Goal: Information Seeking & Learning: Find specific fact

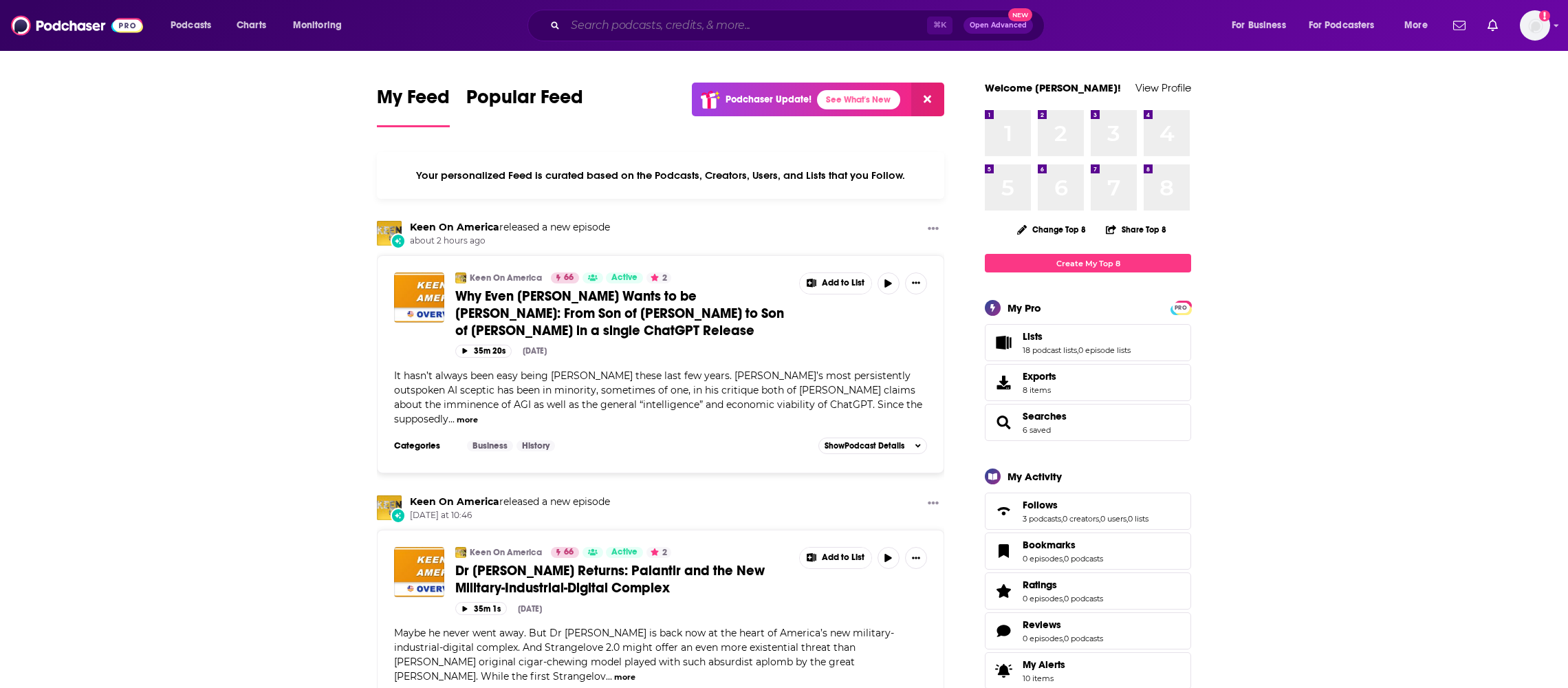
click at [588, 27] on input "Search podcasts, credits, & more..." at bounding box center [746, 25] width 362 height 22
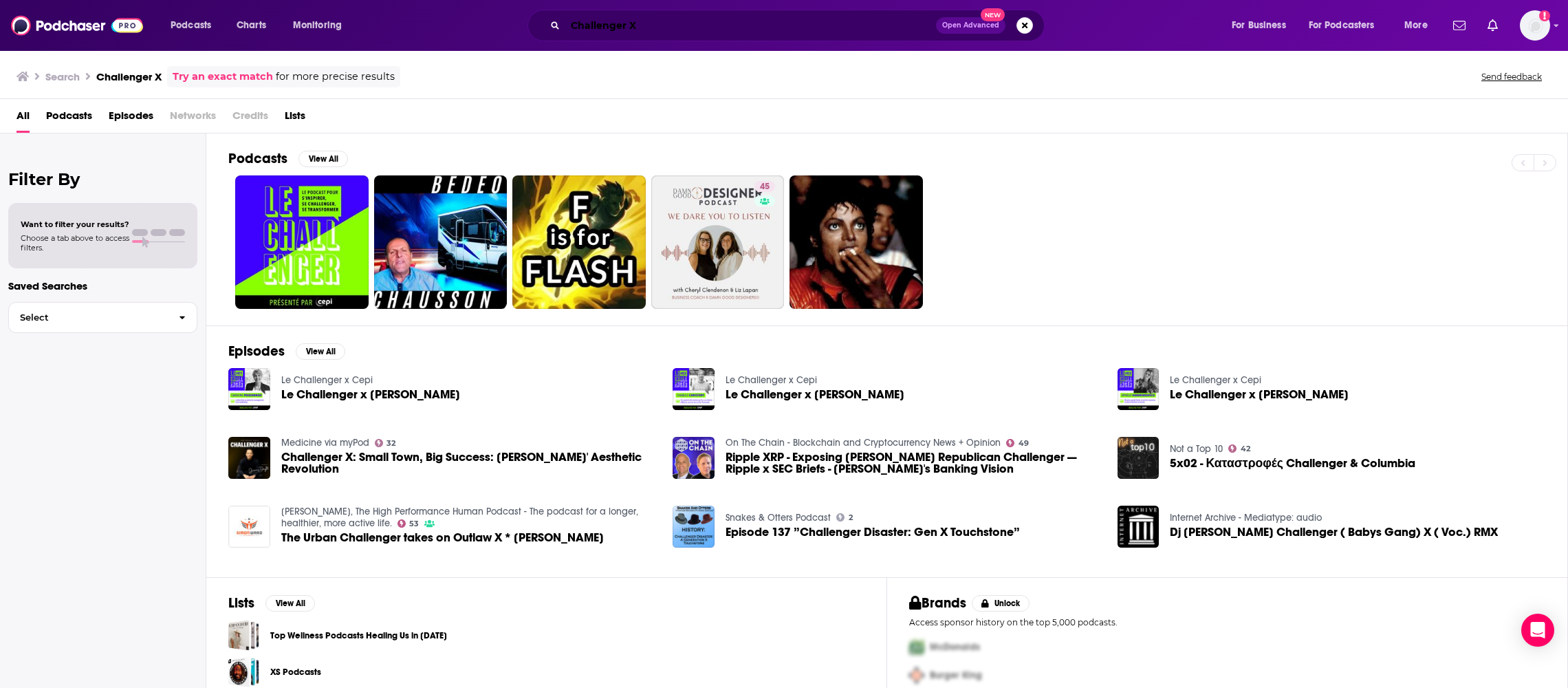
click at [648, 24] on input "Challenger X" at bounding box center [750, 25] width 371 height 22
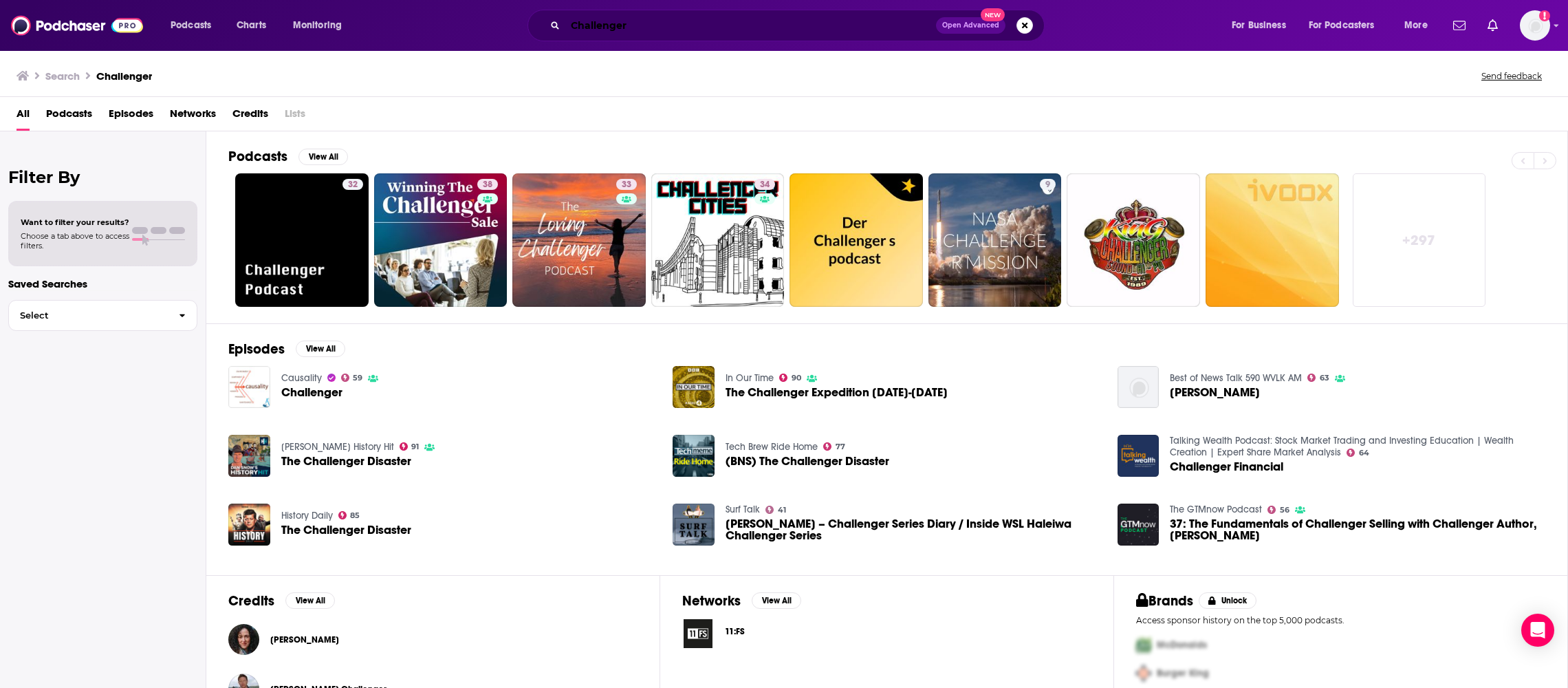
click at [588, 25] on input "Challenger" at bounding box center [750, 25] width 371 height 22
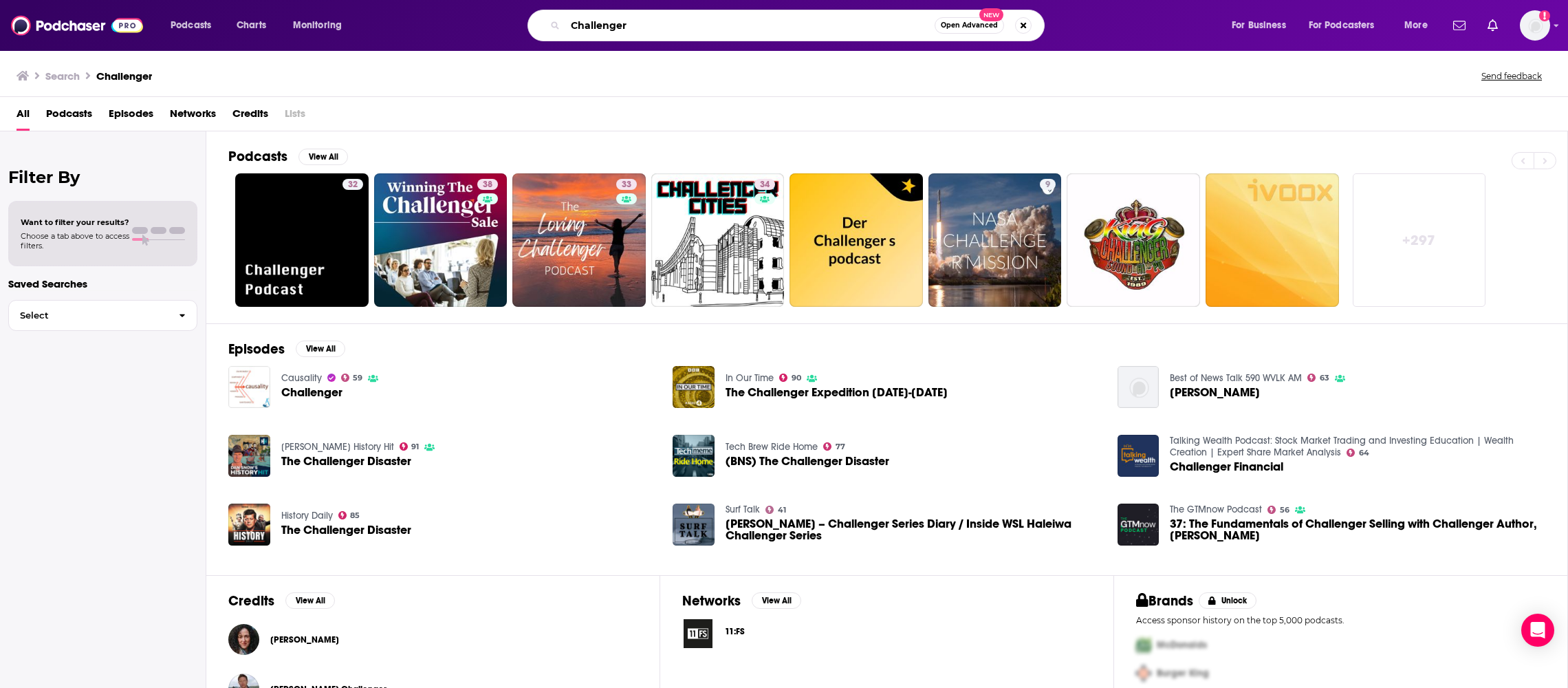
click at [588, 25] on input "Challenger" at bounding box center [750, 25] width 370 height 22
type input "j"
type input "[PERSON_NAME]"
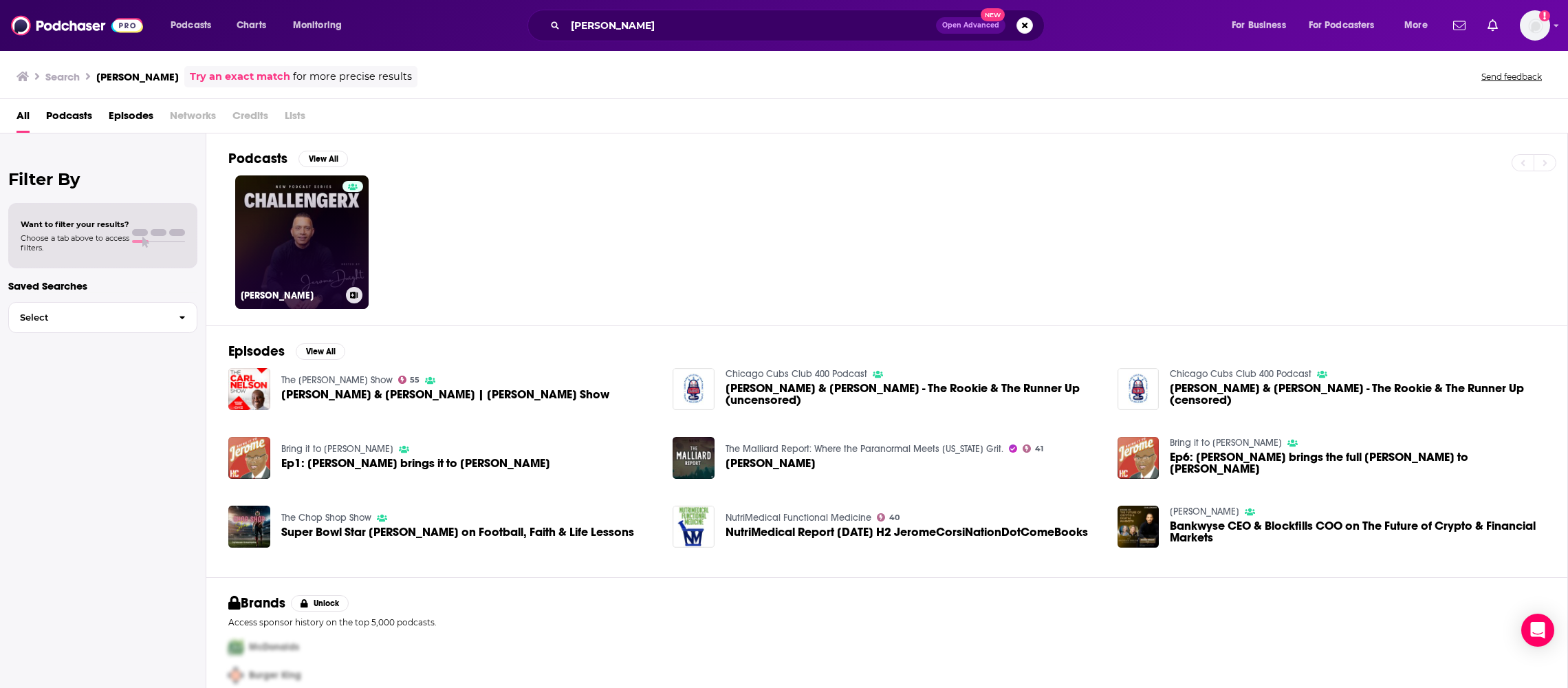
click at [320, 233] on link "[PERSON_NAME]" at bounding box center [302, 242] width 133 height 133
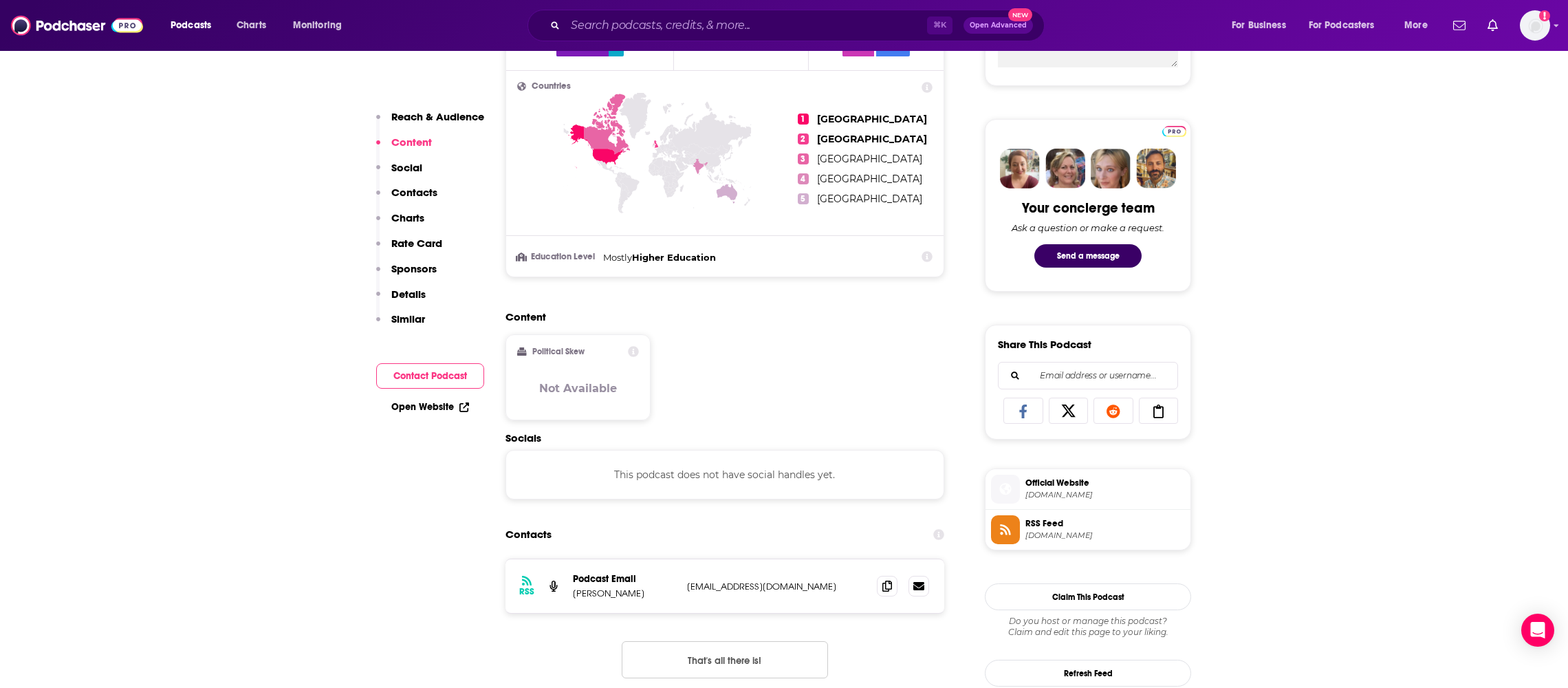
scroll to position [758, 0]
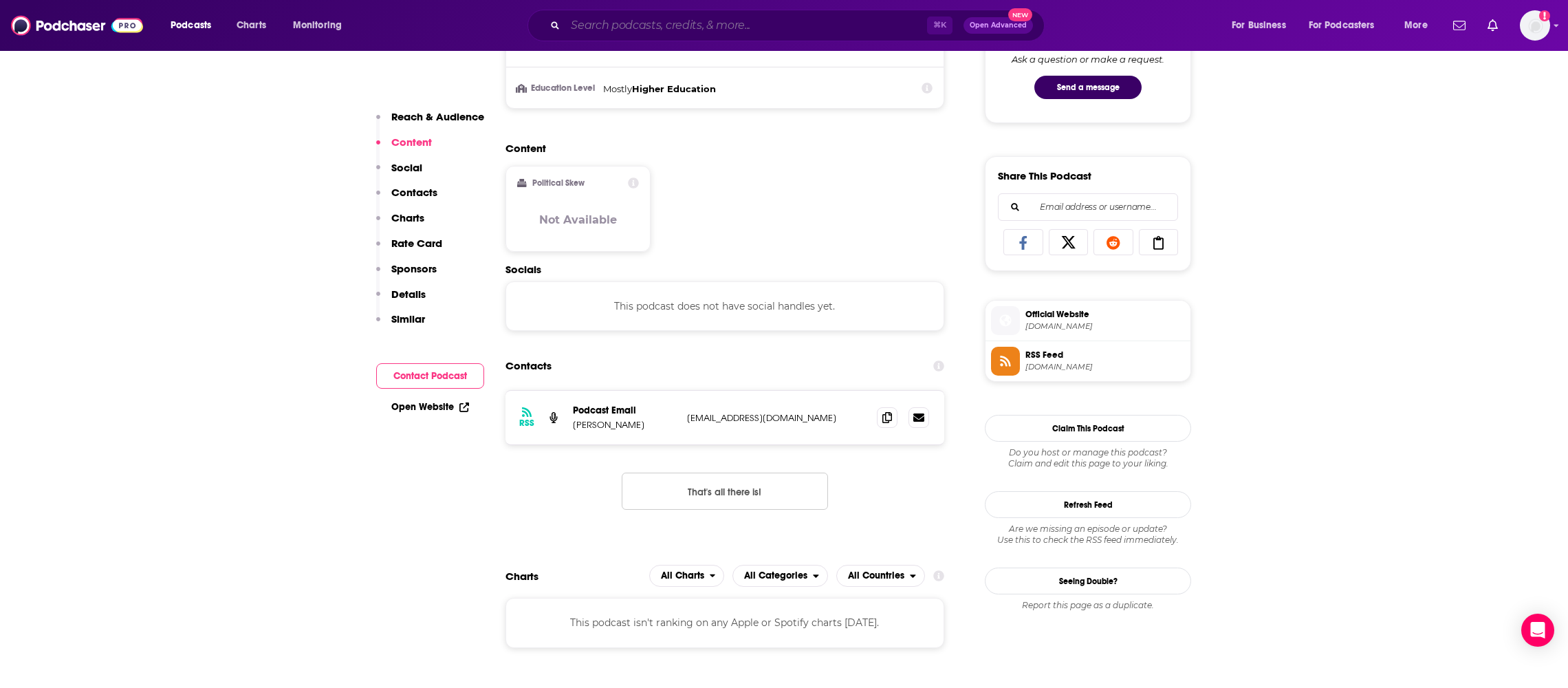
click at [610, 26] on input "Search podcasts, credits, & more..." at bounding box center [746, 25] width 362 height 22
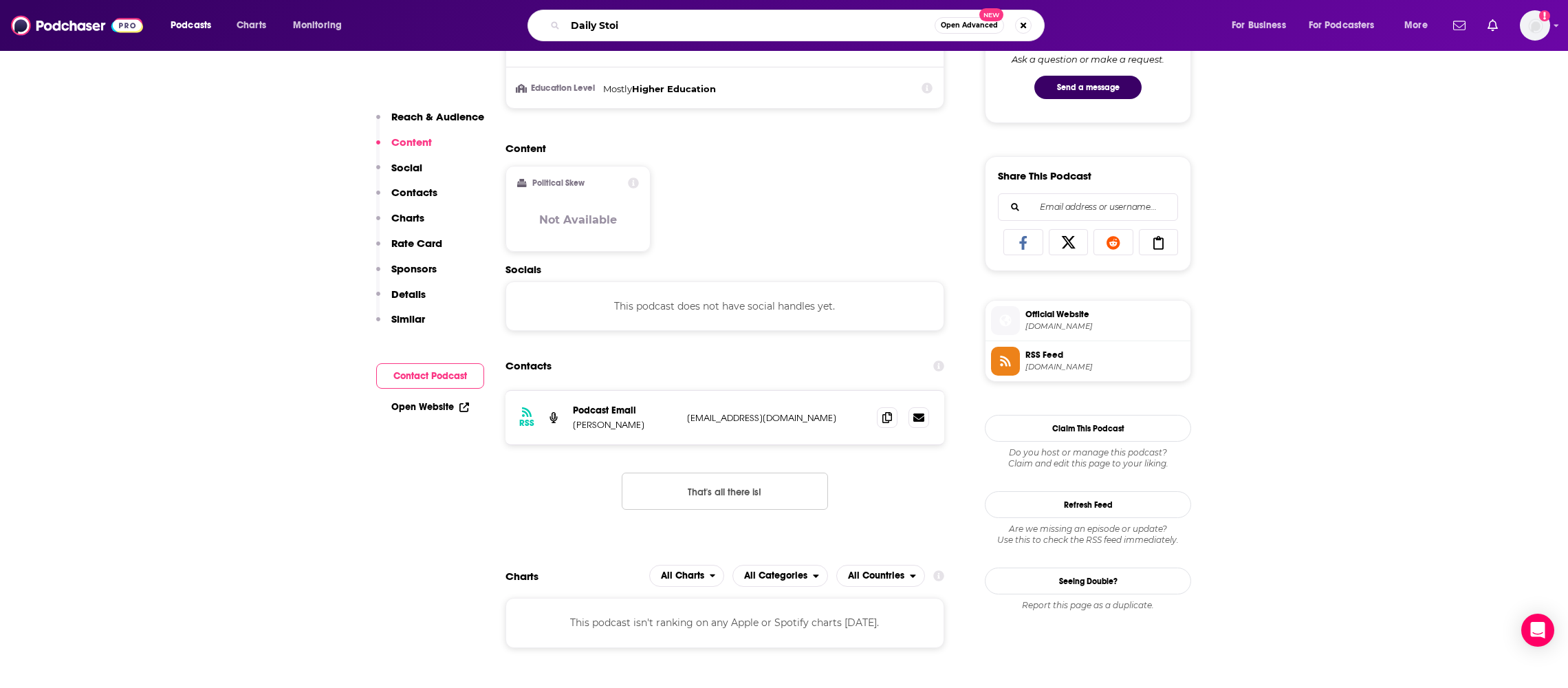
type input "Daily Stoic"
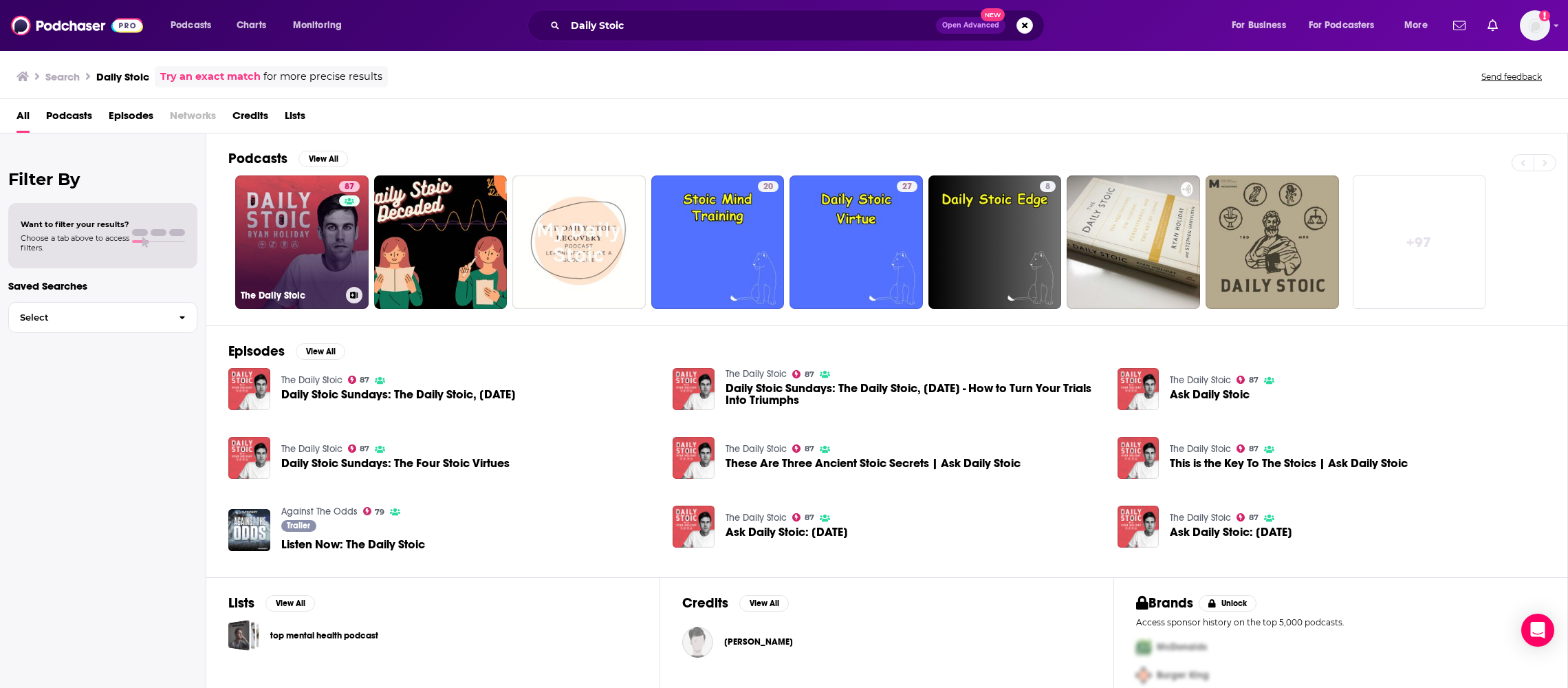
click at [291, 238] on link "87 The Daily Stoic" at bounding box center [302, 242] width 133 height 133
